Goal: Task Accomplishment & Management: Use online tool/utility

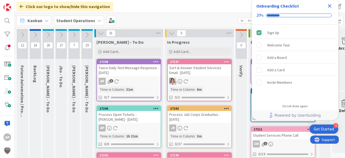
click at [330, 6] on icon "Close Checklist" at bounding box center [330, 6] width 4 height 4
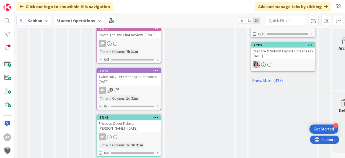
scroll to position [377, 0]
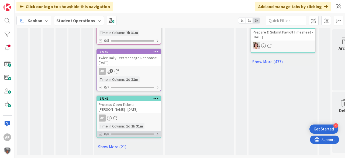
drag, startPoint x: 119, startPoint y: 142, endPoint x: 141, endPoint y: 131, distance: 24.6
click at [119, 142] on link "Show More (21)" at bounding box center [128, 146] width 65 height 9
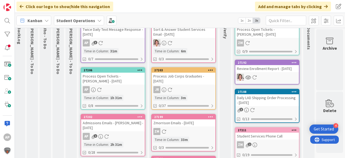
scroll to position [0, 19]
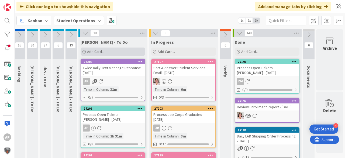
click at [90, 50] on span "Add Card..." at bounding box center [95, 51] width 17 height 5
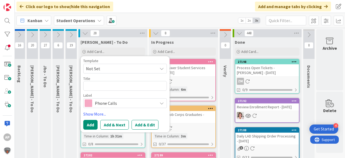
click at [105, 64] on span "Not Set" at bounding box center [124, 69] width 83 height 10
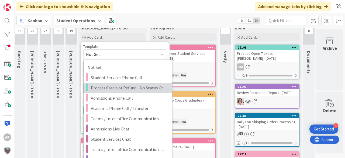
scroll to position [65, 19]
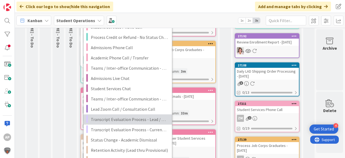
click at [149, 119] on span "Transcript Evaluation Process - Lead / New Student" at bounding box center [129, 119] width 77 height 7
type textarea "x"
type textarea "Transcript Evaluation Process - Lead / New Student"
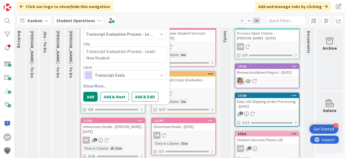
scroll to position [0, 19]
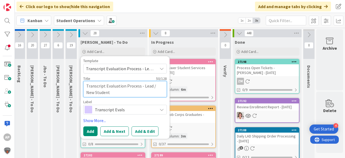
click at [121, 94] on textarea "Transcript Evaluation Process - Lead / New Student" at bounding box center [124, 89] width 83 height 16
click at [117, 95] on textarea "Transcript Evaluation Process - Lead / New Student" at bounding box center [124, 89] width 83 height 16
type textarea "x"
type textarea "Transcript Evaluation Process - Lead / New Student"
type textarea "x"
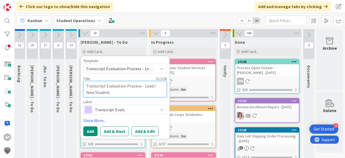
type textarea "Transcript Evaluation Process - Lead / New Student -"
type textarea "x"
type textarea "Transcript Evaluation Process - Lead / New Student -"
type textarea "x"
type textarea "Transcript Evaluation Process - Lead / New Student - D"
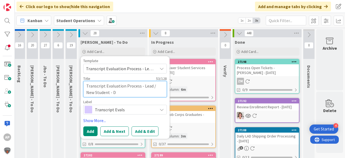
type textarea "x"
type textarea "Transcript Evaluation Process - Lead / New Student - Da"
type textarea "x"
type textarea "Transcript Evaluation Process - Lead / New Student - Dar"
type textarea "x"
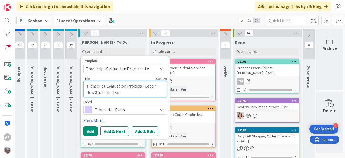
type textarea "Transcript Evaluation Process - Lead / New Student - Dari"
type textarea "x"
type textarea "Transcript Evaluation Process - Lead / New Student - [PERSON_NAME]"
type textarea "x"
type textarea "Transcript Evaluation Process - Lead / New Student - [PERSON_NAME]"
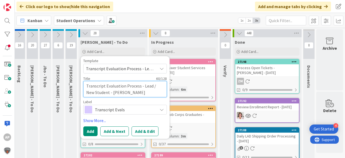
type textarea "x"
type textarea "Transcript Evaluation Process - Lead / New Student - [PERSON_NAME]"
type textarea "x"
type textarea "Transcript Evaluation Process - Lead / New Student - [PERSON_NAME]"
type textarea "x"
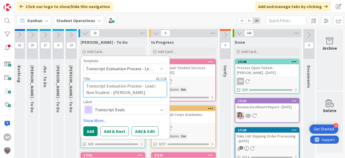
type textarea "Transcript Evaluation Process - Lead / New Student - [PERSON_NAME]"
type textarea "x"
type textarea "Transcript Evaluation Process - Lead / New Student - [PERSON_NAME]"
type textarea "x"
type textarea "Transcript Evaluation Process - Lead / New Student - [PERSON_NAME]"
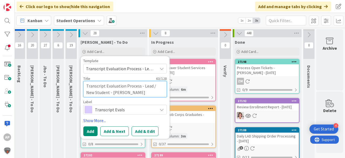
type textarea "x"
type textarea "Transcript Evaluation Process - Lead / New Student - [PERSON_NAME]"
type textarea "x"
type textarea "Transcript Evaluation Process - Lead / New Student - [PERSON_NAME]"
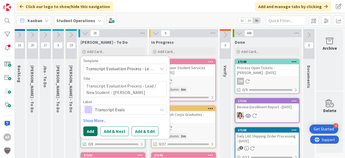
click at [87, 130] on button "Add" at bounding box center [90, 131] width 14 height 10
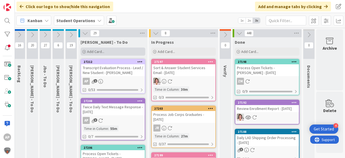
click at [126, 50] on div "Add Card..." at bounding box center [113, 51] width 65 height 8
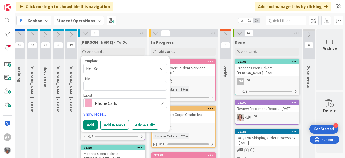
click at [115, 72] on span "Not Set" at bounding box center [124, 69] width 83 height 10
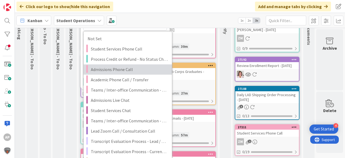
scroll to position [43, 19]
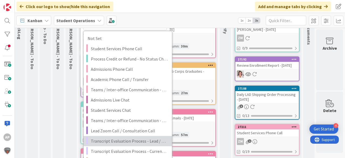
click at [150, 141] on span "Transcript Evaluation Process - Lead / New Student" at bounding box center [129, 140] width 77 height 7
type textarea "x"
type textarea "Transcript Evaluation Process - Lead / New Student"
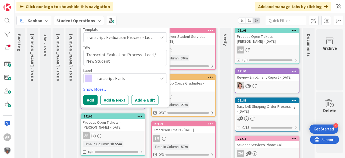
scroll to position [0, 19]
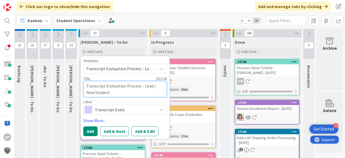
click at [117, 95] on textarea "Transcript Evaluation Process - Lead / New Student" at bounding box center [124, 89] width 83 height 16
type textarea "x"
type textarea "Transcript Evaluation Process - Lead / New Student"
type textarea "x"
type textarea "Transcript Evaluation Process - Lead / New Student -"
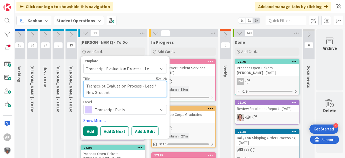
type textarea "x"
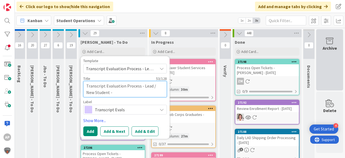
type textarea "Transcript Evaluation Process - Lead / New Student -"
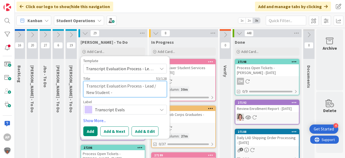
click at [109, 94] on textarea "Transcript Evaluation Process - Lead / New Student -" at bounding box center [124, 89] width 83 height 16
type textarea "x"
type textarea "Transcript Evaluation Process - Lead / New Student - M"
type textarea "x"
type textarea "Transcript Evaluation Process - Lead / New Student - Me"
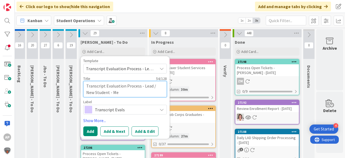
type textarea "x"
type textarea "Transcript Evaluation Process - Lead / New Student - Mek"
type textarea "x"
type textarea "Transcript Evaluation Process - Lead / New Student - Meke"
type textarea "x"
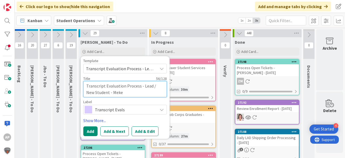
type textarea "Transcript Evaluation Process - Lead / New Student - Meken"
type textarea "x"
type textarea "Transcript Evaluation Process - Lead / New Student - Mekenn"
type textarea "x"
type textarea "Transcript Evaluation Process - Lead / New Student - [PERSON_NAME]"
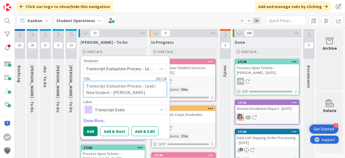
type textarea "x"
type textarea "Transcript Evaluation Process - Lead / New Student - [PERSON_NAME]"
type textarea "x"
type textarea "Transcript Evaluation Process - Lead / New Student - [PERSON_NAME]"
type textarea "x"
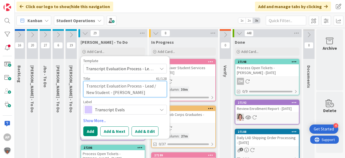
type textarea "Transcript Evaluation Process - Lead / New Student - [PERSON_NAME]"
type textarea "x"
type textarea "Transcript Evaluation Process - Lead / New Student - [PERSON_NAME]"
type textarea "x"
type textarea "Transcript Evaluation Process - Lead / New Student - [PERSON_NAME]"
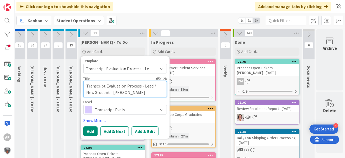
type textarea "x"
type textarea "Transcript Evaluation Process - Lead / New Student - [PERSON_NAME]"
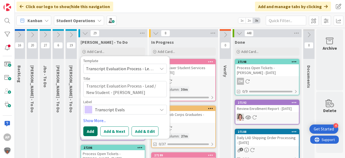
click at [88, 130] on button "Add" at bounding box center [90, 131] width 14 height 10
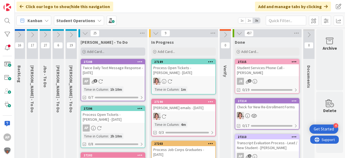
click at [93, 49] on span "Add Card..." at bounding box center [95, 51] width 17 height 5
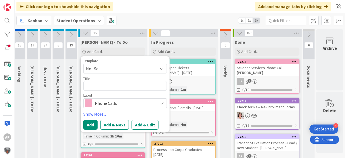
click at [119, 67] on span "Not Set" at bounding box center [119, 68] width 67 height 7
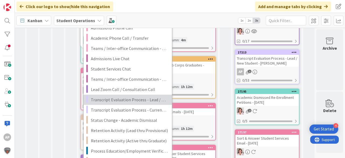
scroll to position [86, 19]
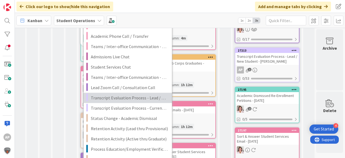
click at [138, 97] on span "Transcript Evaluation Process - Lead / New Student" at bounding box center [129, 97] width 77 height 7
type textarea "x"
type textarea "Transcript Evaluation Process - Lead / New Student"
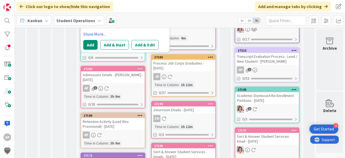
scroll to position [0, 19]
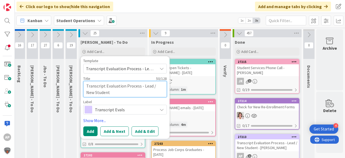
click at [131, 93] on textarea "Transcript Evaluation Process - Lead / New Student" at bounding box center [124, 89] width 83 height 16
type textarea "x"
type textarea "Transcript Evaluation Process - Lead / New Student"
type textarea "x"
type textarea "Transcript Evaluation Process - Lead / New Student -"
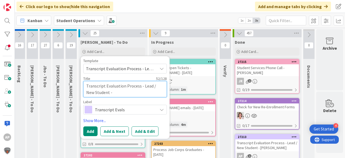
type textarea "x"
type textarea "Transcript Evaluation Process - Lead / New Student -"
type textarea "x"
type textarea "Transcript Evaluation Process - Lead / New Student - W"
type textarea "x"
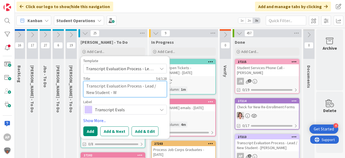
type textarea "Transcript Evaluation Process - Lead / New Student - Wi"
type textarea "x"
type textarea "Transcript Evaluation Process - Lead / New Student - Wil"
type textarea "x"
type textarea "Transcript Evaluation Process - Lead / New Student - Will"
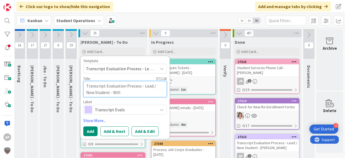
type textarea "x"
type textarea "Transcript Evaluation Process - Lead / New Student - [PERSON_NAME]"
type textarea "x"
type textarea "Transcript Evaluation Process - Lead / New Student - [PERSON_NAME]"
type textarea "x"
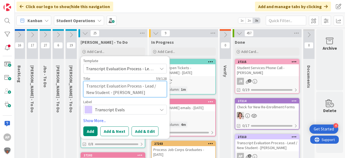
type textarea "Transcript Evaluation Process - Lead / New Student - [PERSON_NAME]"
type textarea "x"
type textarea "Transcript Evaluation Process - Lead / New Student - [PERSON_NAME]"
type textarea "x"
type textarea "Transcript Evaluation Process - Lead / New Student - [PERSON_NAME],"
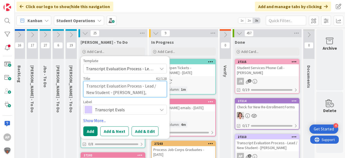
type textarea "x"
type textarea "Transcript Evaluation Process - Lead / New Student - [PERSON_NAME],"
type textarea "x"
type textarea "Transcript Evaluation Process - Lead / New Student - [PERSON_NAME], M"
type textarea "x"
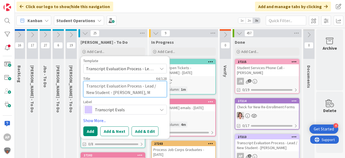
type textarea "Transcript Evaluation Process - Lead / New Student - [PERSON_NAME]"
type textarea "x"
type textarea "Transcript Evaluation Process - Lead / New Student - [PERSON_NAME]"
type textarea "x"
type textarea "Transcript Evaluation Process - Lead / New Student - [PERSON_NAME]"
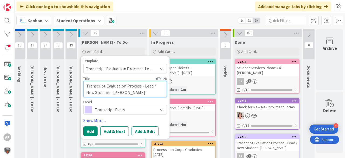
type textarea "x"
type textarea "Transcript Evaluation Process - Lead / New Student - [PERSON_NAME], [PERSON_NAM…"
type textarea "x"
type textarea "Transcript Evaluation Process - Lead / New Student - [PERSON_NAME], [PERSON_NAM…"
type textarea "x"
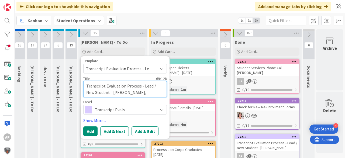
type textarea "Transcript Evaluation Process - Lead / New Student - [PERSON_NAME], Mackenz"
type textarea "x"
type textarea "Transcript Evaluation Process - Lead / New Student - [PERSON_NAME]"
type textarea "x"
type textarea "Transcript Evaluation Process - Lead / New Student - [PERSON_NAME]"
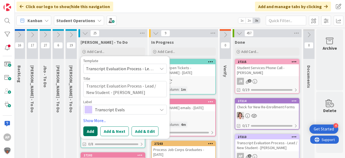
click at [86, 131] on button "Add" at bounding box center [90, 131] width 14 height 10
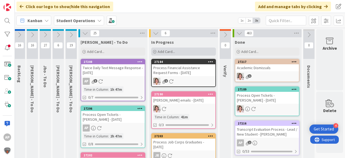
click at [166, 52] on span "Add Card..." at bounding box center [166, 51] width 17 height 5
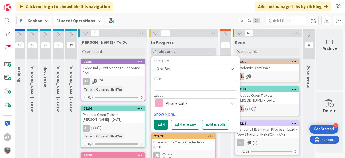
click at [166, 52] on span "Add Card..." at bounding box center [166, 51] width 17 height 5
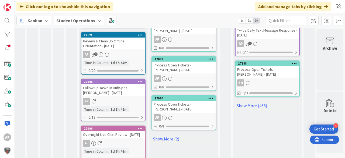
scroll to position [402, 16]
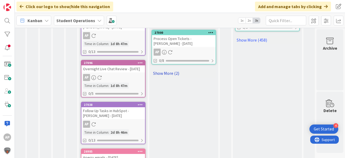
click at [159, 69] on link "Show More (2)" at bounding box center [183, 73] width 65 height 9
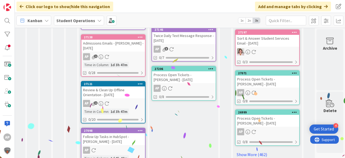
scroll to position [292, 16]
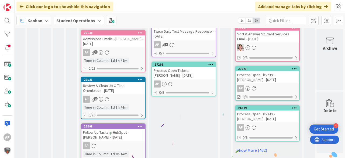
click at [183, 80] on div "AP" at bounding box center [184, 83] width 64 height 7
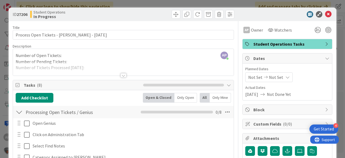
click at [87, 67] on div at bounding box center [123, 69] width 221 height 14
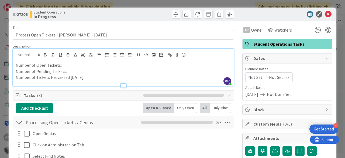
click at [87, 78] on p "Number of Tickets Processed [DATE]:" at bounding box center [123, 77] width 215 height 6
click at [66, 67] on p "Number of Open Tickets:" at bounding box center [123, 65] width 215 height 6
click at [67, 64] on p "Number of Open Tickets:" at bounding box center [123, 65] width 215 height 6
click at [69, 71] on p "Number of Pending Tickets:" at bounding box center [123, 71] width 215 height 6
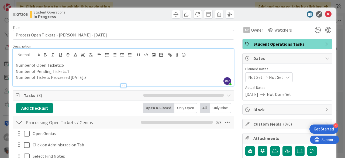
click at [325, 13] on icon at bounding box center [328, 14] width 6 height 6
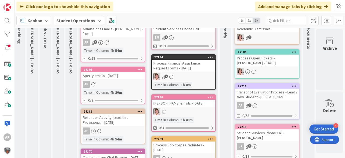
scroll to position [0, 19]
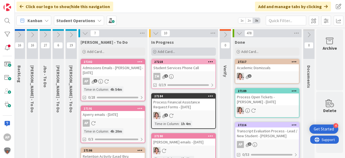
click at [168, 50] on span "Add Card..." at bounding box center [166, 51] width 17 height 5
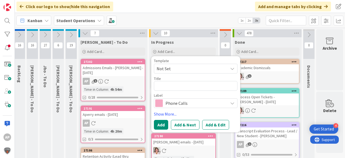
click at [183, 66] on span "Not Set" at bounding box center [189, 68] width 67 height 7
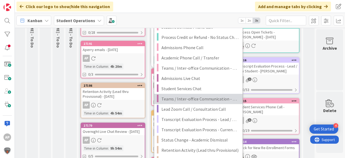
scroll to position [108, 19]
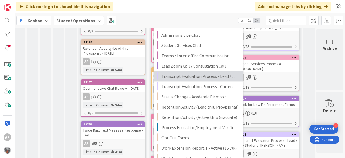
click at [218, 77] on span "Transcript Evaluation Process - Lead / New Student" at bounding box center [199, 75] width 77 height 7
type textarea "x"
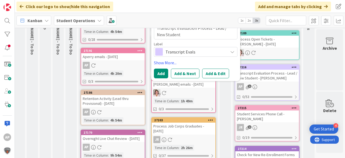
scroll to position [43, 19]
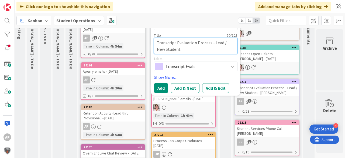
click at [191, 51] on textarea "Transcript Evaluation Process - Lead / New Student" at bounding box center [195, 46] width 83 height 16
type textarea "Transcript Evaluation Process - Lead / New Student"
type textarea "x"
type textarea "Transcript Evaluation Process - Lead / New Student -"
type textarea "x"
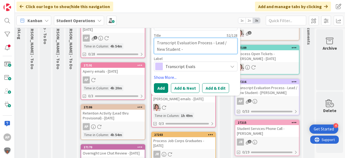
type textarea "Transcript Evaluation Process - Lead / New Student -"
type textarea "x"
type textarea "Transcript Evaluation Process - Lead / New Student - N"
type textarea "x"
type textarea "Transcript Evaluation Process - Lead / New Student - No"
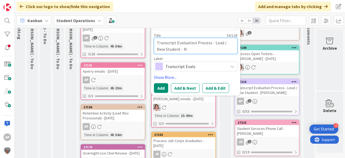
type textarea "x"
type textarea "Transcript Evaluation Process - Lead / New Student - Noo"
type textarea "x"
type textarea "Transcript Evaluation Process - Lead / New Student - Noor"
type textarea "x"
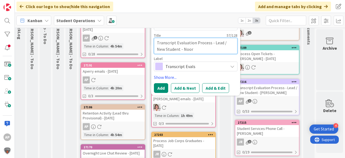
type textarea "Transcript Evaluation Process - Lead / New Student - Noor"
type textarea "x"
type textarea "Transcript Evaluation Process - Lead / New Student - Noor A"
type textarea "x"
type textarea "Transcript Evaluation Process - Lead / New Student - Noor Ab"
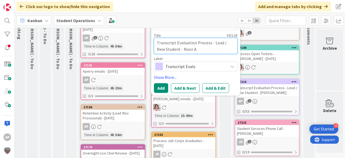
type textarea "x"
type textarea "Transcript Evaluation Process - Lead / New Student - Noor Abd"
type textarea "x"
type textarea "Transcript Evaluation Process - Lead / New Student - Noor Abdu"
type textarea "x"
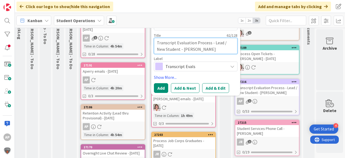
type textarea "Transcript Evaluation Process - Lead / New Student - Noor Abdul"
type textarea "x"
type textarea "Transcript Evaluation Process - Lead / New Student - Noor Abdulj"
type textarea "x"
type textarea "Transcript Evaluation Process - Lead / New Student - Noor Abdulja"
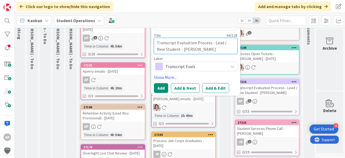
type textarea "x"
type textarea "Transcript Evaluation Process - Lead / New Student - Noor Abduljal"
type textarea "x"
type textarea "Transcript Evaluation Process - Lead / New Student - Noor Abduljale"
type textarea "x"
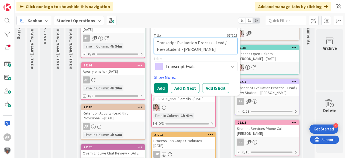
type textarea "Transcript Evaluation Process - Lead / New Student - Noor Abduljalee"
type textarea "x"
type textarea "Transcript Evaluation Process - Lead / New Student - Noor Abduljaleel"
type textarea "x"
type textarea "Transcript Evaluation Process - Lead / New Student - Noor Abduljaleel"
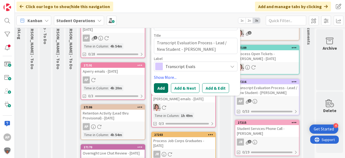
click at [159, 88] on button "Add" at bounding box center [161, 88] width 14 height 10
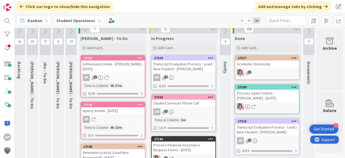
scroll to position [0, 19]
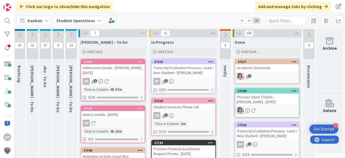
click at [180, 74] on div "Transcript Evaluation Process - Lead / New Student - Noor Abduljaleel" at bounding box center [184, 70] width 64 height 12
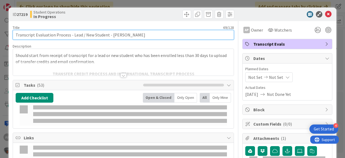
click at [116, 36] on input "Transcript Evaluation Process - Lead / New Student - Noor Abduljaleel" at bounding box center [123, 35] width 221 height 10
click at [111, 33] on input "Transcript Evaluation Process - Lead / New Student - Noor Abduljaleel" at bounding box center [123, 35] width 221 height 10
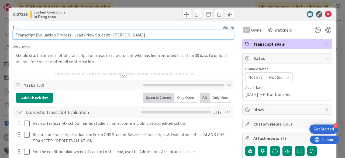
click at [116, 35] on input "Transcript Evaluation Process - Lead / New Student - Noor Abduljaleel" at bounding box center [123, 35] width 221 height 10
drag, startPoint x: 111, startPoint y: 35, endPoint x: 168, endPoint y: 34, distance: 56.6
click at [168, 34] on input "Transcript Evaluation Process - Lead / New Student - Noor Abduljaleel" at bounding box center [123, 35] width 221 height 10
type input "Transcript Evaluation Process - Lead / New Student - Sanaa Al Ghanim"
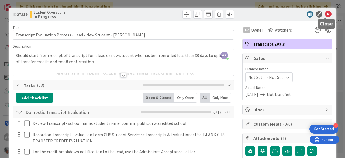
click at [326, 14] on icon at bounding box center [328, 14] width 6 height 6
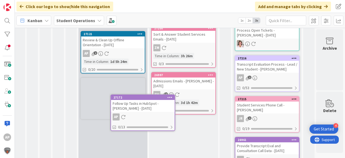
scroll to position [252, 19]
